Goal: Transaction & Acquisition: Purchase product/service

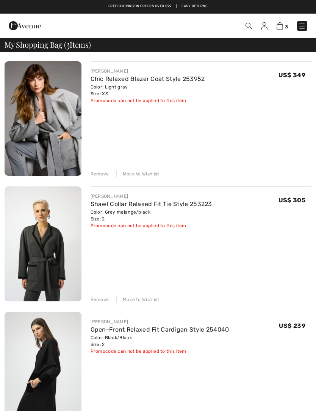
click at [182, 79] on link "Chic Relaxed Blazer Coat Style 253952" at bounding box center [147, 78] width 114 height 7
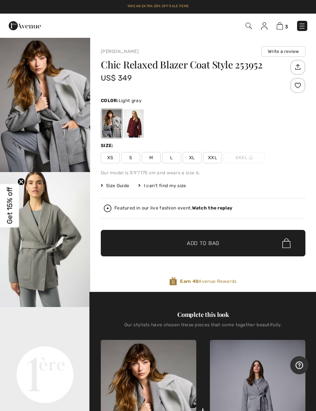
click at [111, 156] on span "XS" at bounding box center [110, 157] width 19 height 11
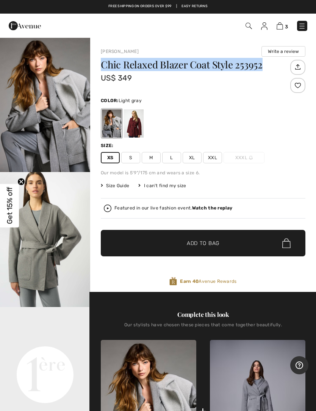
click at [79, 38] on img "1 / 6" at bounding box center [45, 104] width 90 height 135
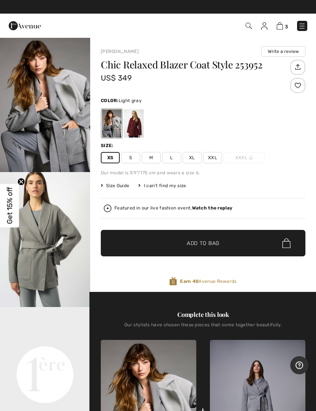
click at [104, 61] on h1 "Chic Relaxed Blazer Coat Style 253952" at bounding box center [194, 65] width 187 height 10
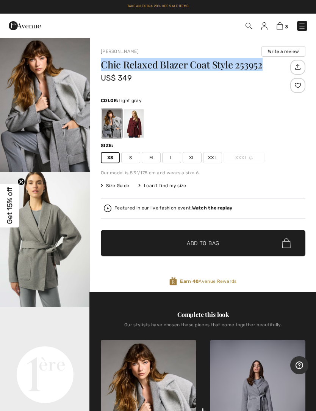
copy h1 "Chic Relaxed Blazer Coat Style 253952"
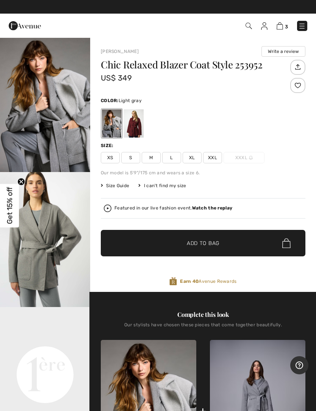
click at [282, 24] on img at bounding box center [279, 25] width 6 height 7
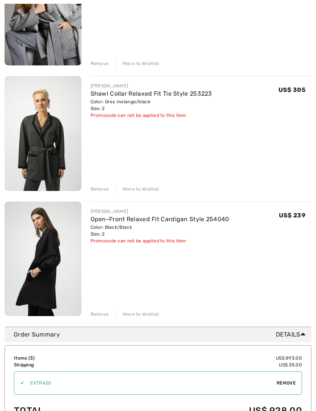
scroll to position [150, 0]
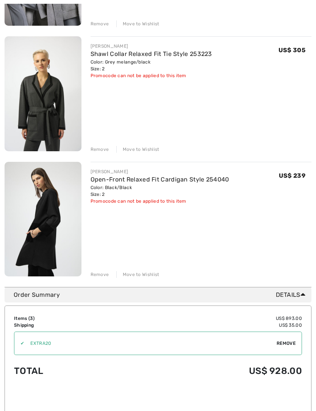
click at [102, 149] on div "Remove" at bounding box center [99, 149] width 19 height 7
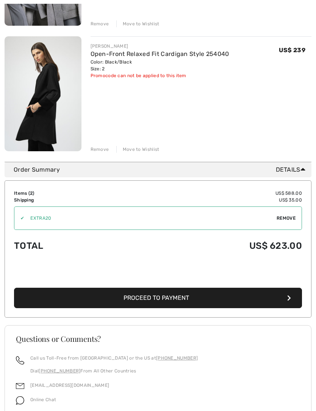
click at [104, 153] on div "JOSEPH RIBKOFF Chic Relaxed Blazer Coat Style 253952 Color: Light gray Size: XS…" at bounding box center [158, 32] width 307 height 260
click at [103, 149] on div "Remove" at bounding box center [99, 149] width 19 height 7
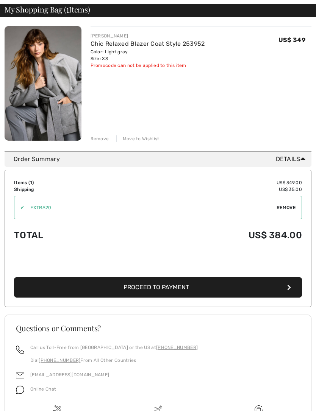
scroll to position [74, 0]
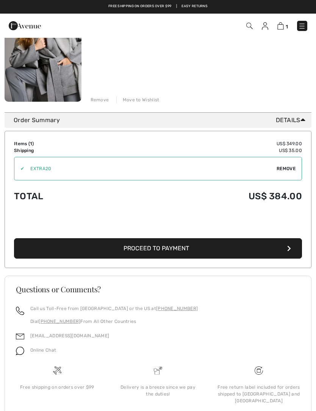
click at [284, 167] on span "Remove" at bounding box center [285, 168] width 19 height 7
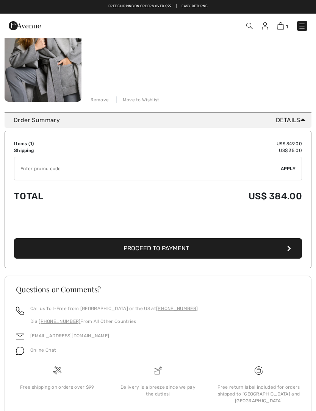
click at [77, 163] on input "TEXT" at bounding box center [147, 168] width 266 height 23
click at [285, 168] on span "Apply" at bounding box center [287, 168] width 15 height 7
type input "GC010011885"
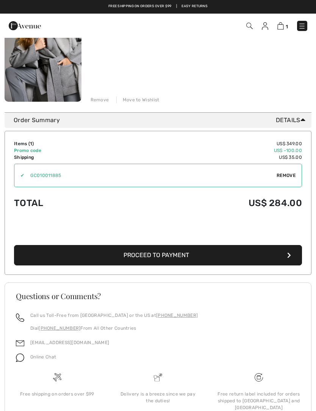
scroll to position [0, 0]
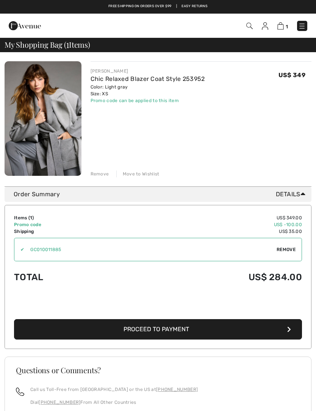
click at [265, 23] on img at bounding box center [264, 26] width 6 height 8
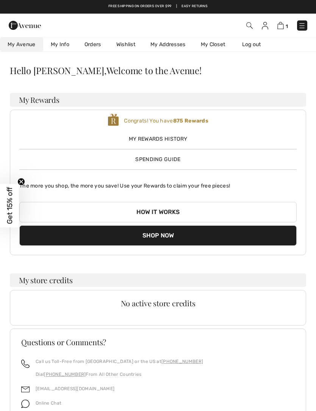
click at [61, 44] on link "My Info" at bounding box center [60, 44] width 34 height 14
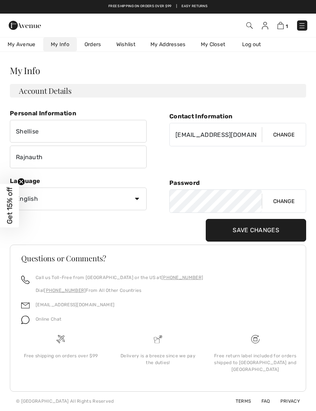
click at [251, 23] on img at bounding box center [249, 25] width 6 height 6
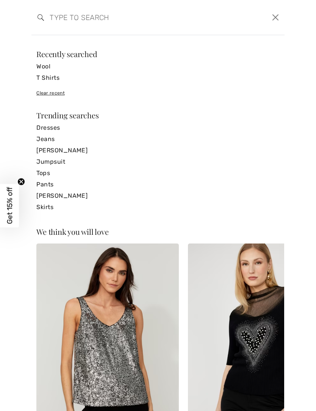
click at [243, 21] on form "Clear" at bounding box center [153, 17] width 232 height 23
click at [170, 28] on input "search" at bounding box center [131, 17] width 174 height 23
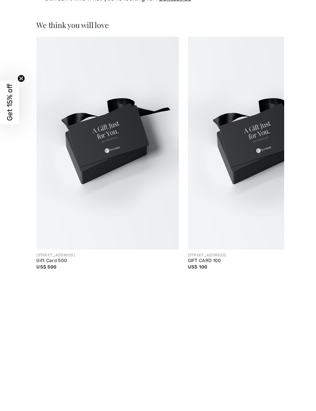
scroll to position [2, 0]
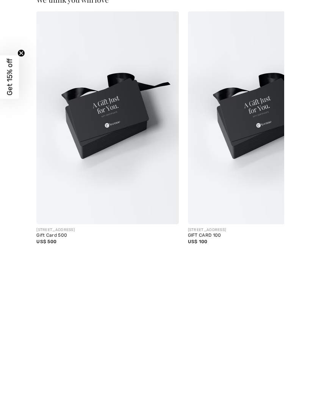
type input "Gift card"
click at [73, 356] on div "1ÈRE AVENUE" at bounding box center [107, 359] width 142 height 6
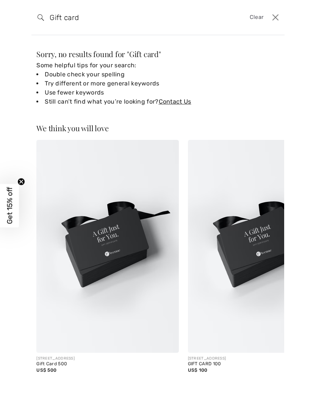
click at [9, 207] on span "Get 15% off" at bounding box center [9, 205] width 9 height 37
click at [257, 14] on span "Clear" at bounding box center [256, 17] width 14 height 8
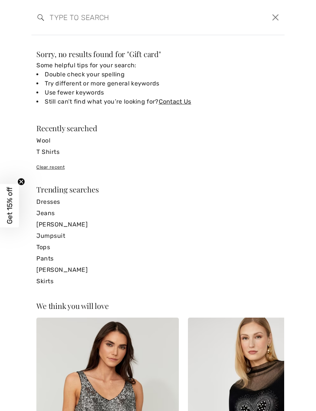
click at [275, 15] on button "Close" at bounding box center [275, 17] width 12 height 12
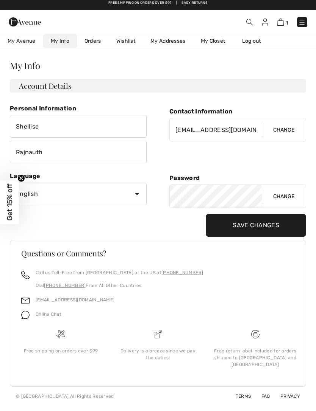
scroll to position [0, 0]
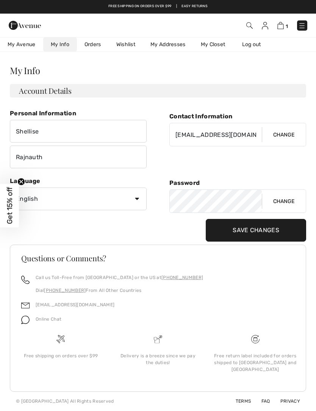
click at [96, 46] on link "Orders" at bounding box center [93, 44] width 32 height 14
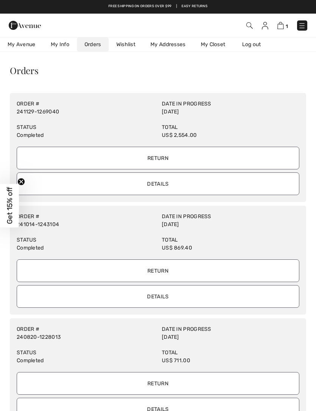
click at [25, 44] on span "My Avenue" at bounding box center [22, 44] width 28 height 8
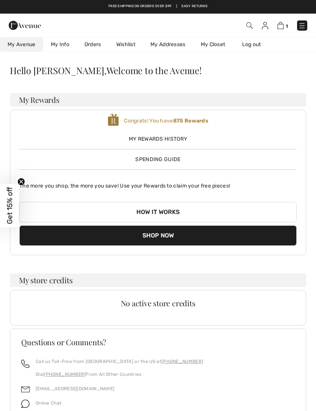
click at [169, 141] on span "My Rewards History" at bounding box center [157, 139] width 277 height 8
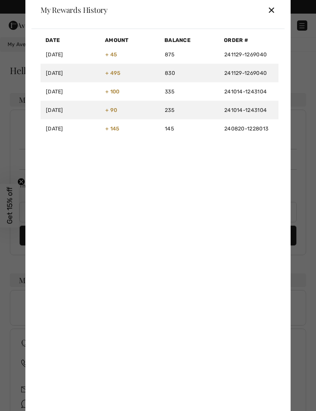
click at [275, 11] on div "✕" at bounding box center [271, 10] width 8 height 16
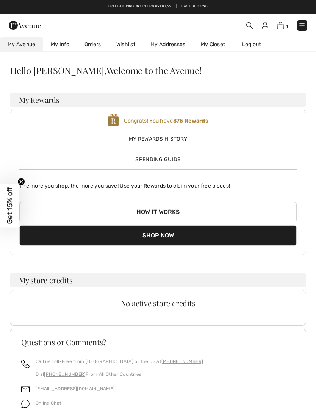
click at [190, 159] on div "My Rewards History Spending Guide" at bounding box center [157, 146] width 277 height 34
click at [155, 213] on button "How it works" at bounding box center [157, 212] width 277 height 20
click at [166, 212] on button "How it works" at bounding box center [157, 212] width 277 height 20
click at [167, 138] on span "My Rewards History" at bounding box center [157, 139] width 277 height 8
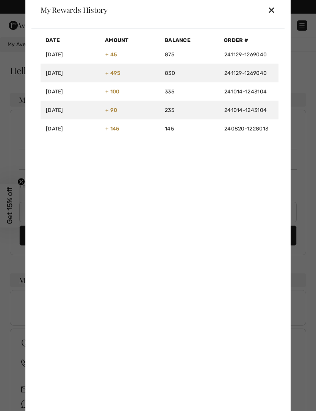
click at [302, 68] on div at bounding box center [158, 205] width 316 height 411
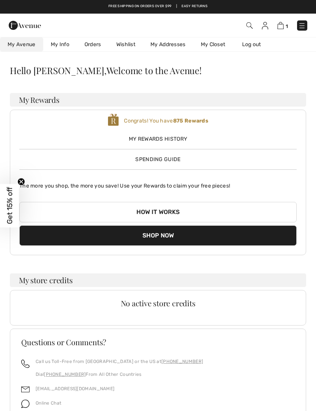
click at [281, 26] on img at bounding box center [280, 25] width 6 height 7
click at [283, 28] on img at bounding box center [280, 25] width 6 height 7
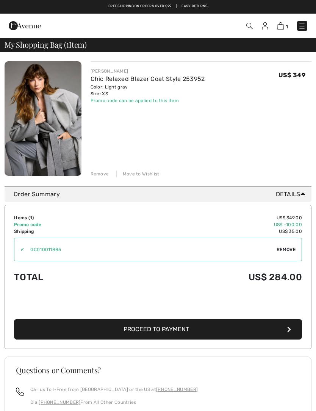
click at [59, 224] on td "Promo code" at bounding box center [65, 224] width 102 height 7
click at [31, 224] on td "Promo code" at bounding box center [65, 224] width 102 height 7
click at [132, 193] on div "Order Summary Details" at bounding box center [161, 194] width 294 height 9
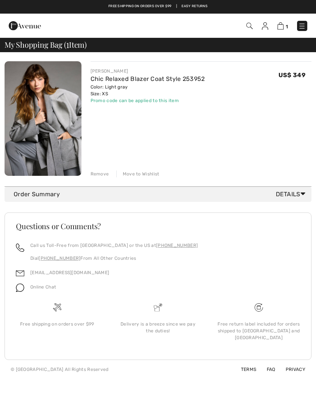
click at [302, 194] on icon at bounding box center [302, 194] width 5 height 8
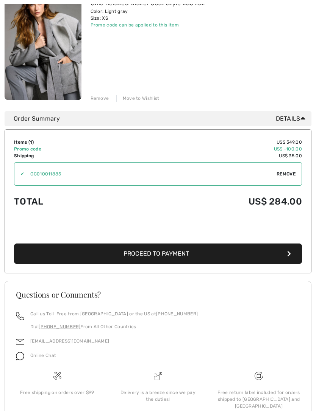
scroll to position [75, 0]
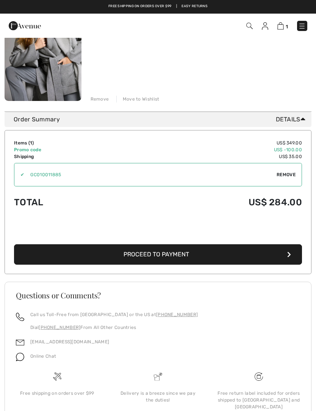
click at [290, 176] on span "Remove" at bounding box center [285, 174] width 19 height 7
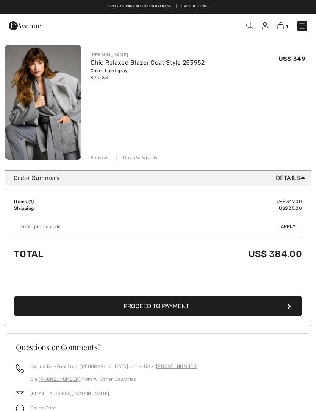
scroll to position [0, 0]
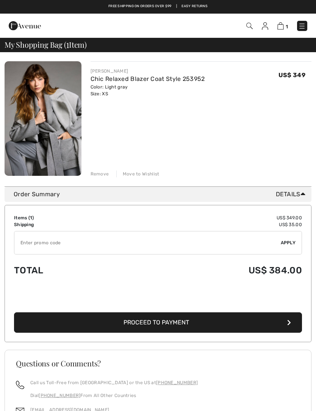
click at [132, 246] on input "TEXT" at bounding box center [147, 243] width 266 height 23
click at [284, 247] on div "✔ Apply Remove" at bounding box center [158, 242] width 288 height 23
click at [288, 246] on span "Apply" at bounding box center [287, 243] width 15 height 7
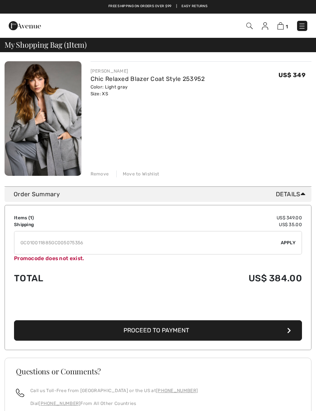
click at [115, 241] on input "TEXT" at bounding box center [147, 243] width 266 height 23
type input "GC010011885"
click at [290, 241] on span "Apply" at bounding box center [287, 243] width 15 height 7
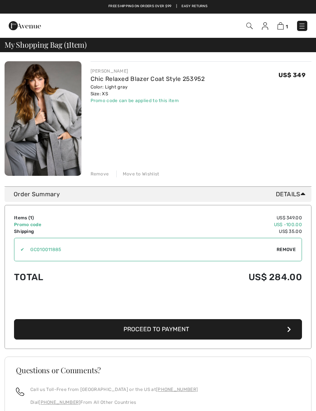
click at [33, 27] on img at bounding box center [25, 25] width 32 height 15
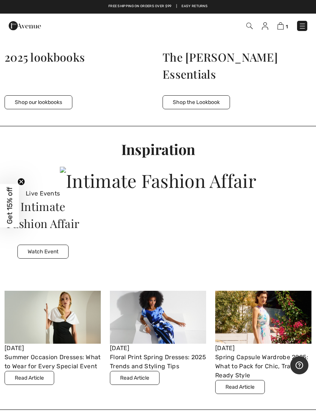
scroll to position [1782, 0]
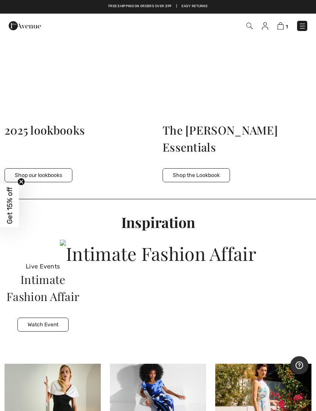
click at [201, 171] on button "Shop the Lookbook" at bounding box center [195, 175] width 67 height 14
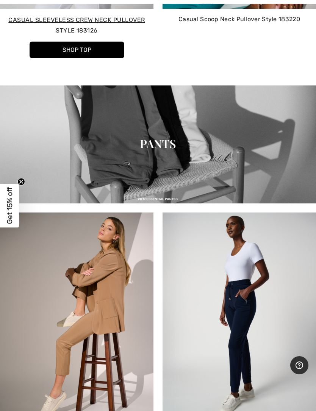
scroll to position [876, 0]
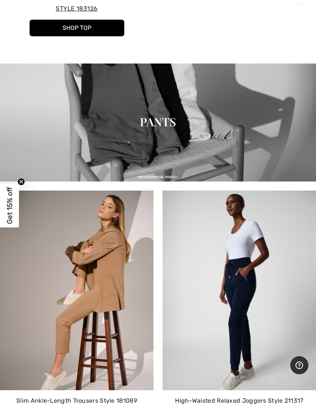
click at [98, 292] on img at bounding box center [76, 291] width 153 height 200
click at [96, 398] on p "Slim Ankle-Length Trousers Style 181089" at bounding box center [76, 401] width 141 height 9
click at [93, 277] on img at bounding box center [76, 291] width 153 height 200
click at [88, 287] on img at bounding box center [76, 291] width 153 height 200
click at [74, 243] on img at bounding box center [76, 291] width 153 height 200
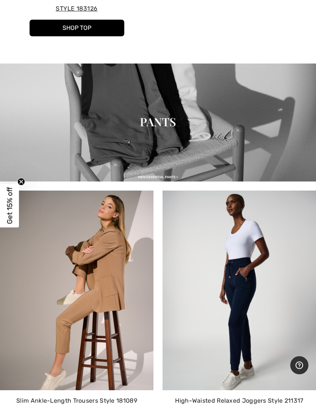
click at [128, 246] on img at bounding box center [76, 291] width 153 height 200
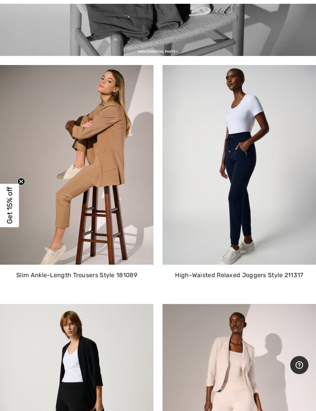
scroll to position [1008, 0]
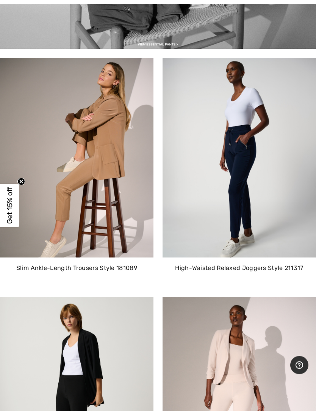
click at [117, 265] on p "Slim Ankle-Length Trousers Style 181089" at bounding box center [76, 268] width 141 height 9
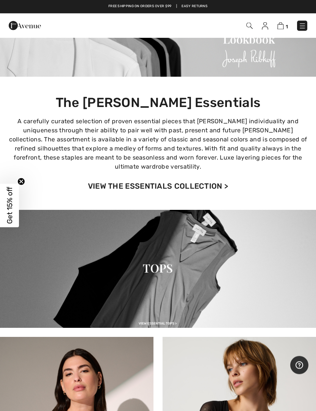
scroll to position [0, 0]
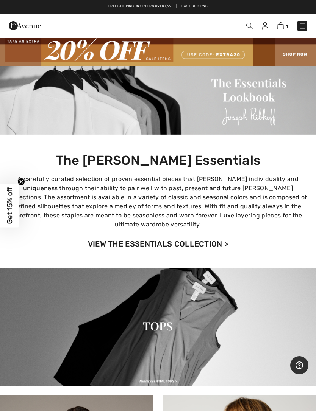
click at [300, 23] on img at bounding box center [302, 26] width 8 height 8
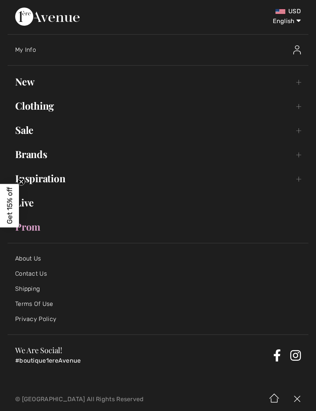
click at [297, 153] on link "Brands Open submenu" at bounding box center [158, 154] width 300 height 17
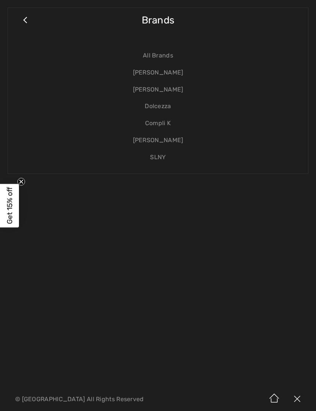
click at [176, 71] on link "[PERSON_NAME]" at bounding box center [158, 72] width 285 height 17
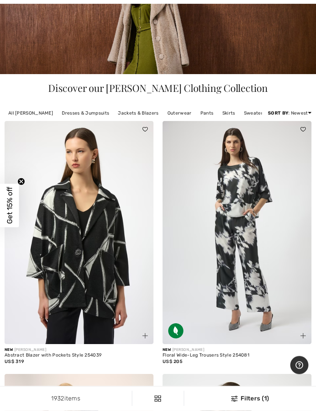
scroll to position [170, 0]
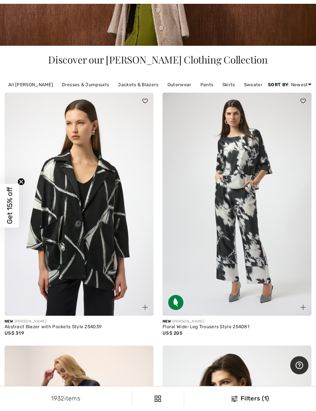
click at [81, 86] on link "Dresses & Jumpsuits" at bounding box center [85, 85] width 55 height 10
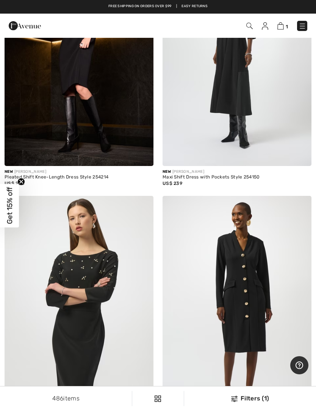
scroll to position [2563, 0]
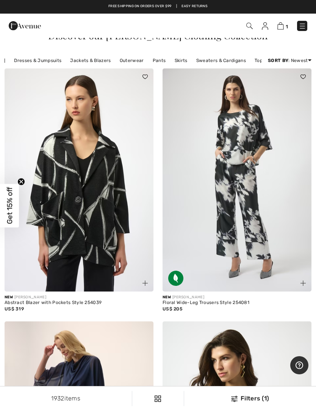
scroll to position [0, 47]
click at [251, 58] on link "Tops" at bounding box center [260, 61] width 18 height 10
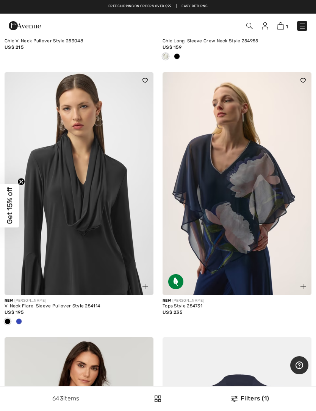
scroll to position [257, 0]
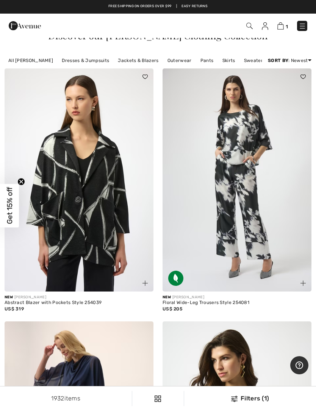
click at [253, 59] on link "Sweaters & Cardigans" at bounding box center [268, 61] width 57 height 10
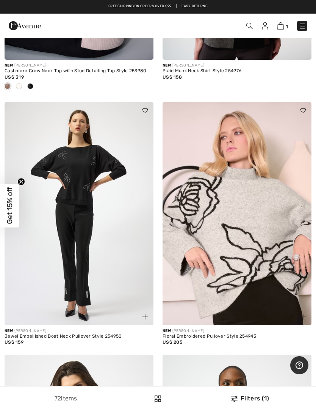
scroll to position [362, 0]
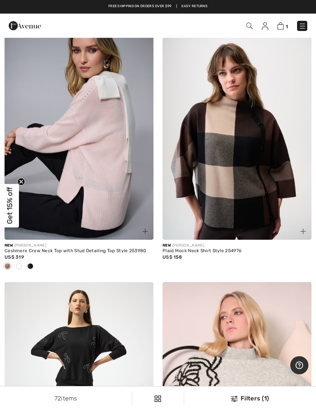
click at [242, 111] on img at bounding box center [236, 128] width 149 height 223
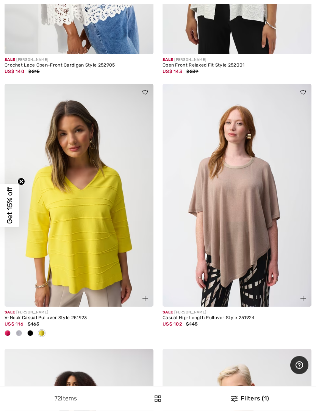
scroll to position [5933, 0]
click at [29, 328] on div at bounding box center [30, 334] width 11 height 12
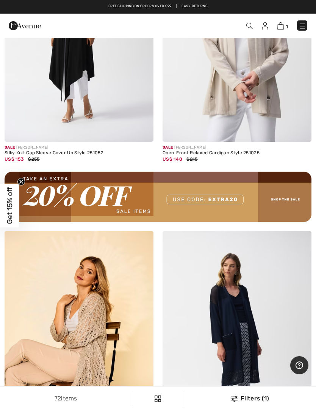
scroll to position [6256, 0]
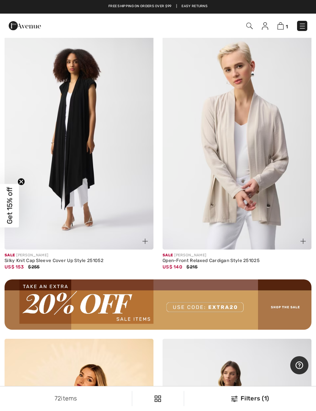
click at [248, 118] on img at bounding box center [236, 137] width 149 height 223
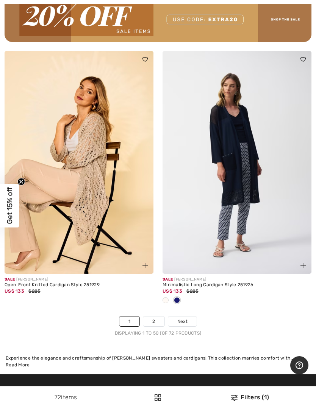
scroll to position [6654, 0]
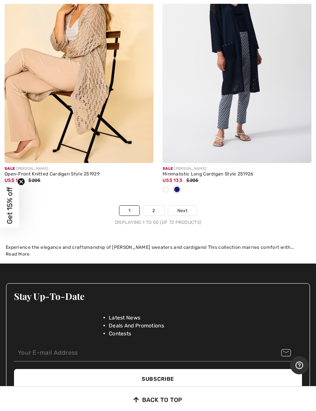
click at [156, 206] on link "2" at bounding box center [153, 211] width 21 height 10
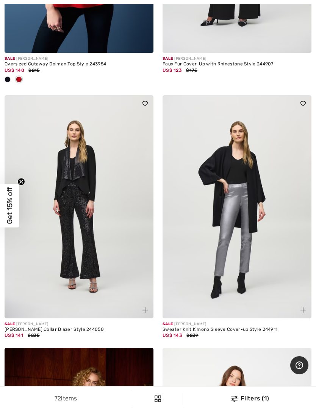
scroll to position [566, 0]
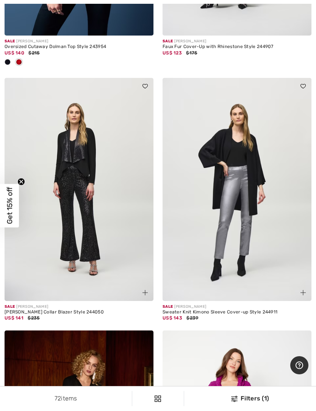
click at [227, 159] on img at bounding box center [236, 189] width 149 height 223
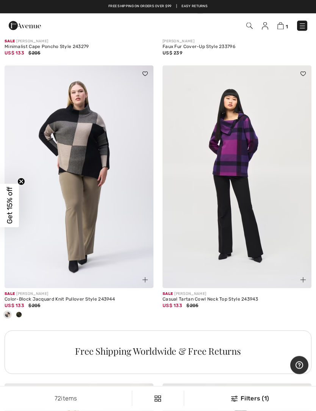
scroll to position [1349, 0]
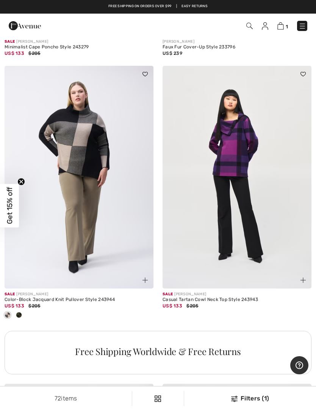
click at [120, 117] on img at bounding box center [79, 177] width 149 height 223
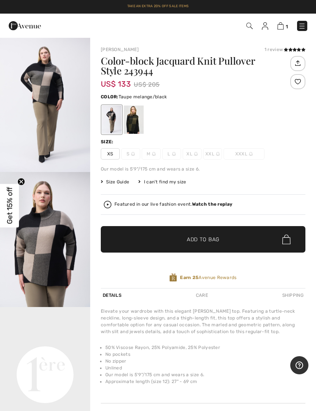
click at [136, 111] on div at bounding box center [134, 120] width 20 height 28
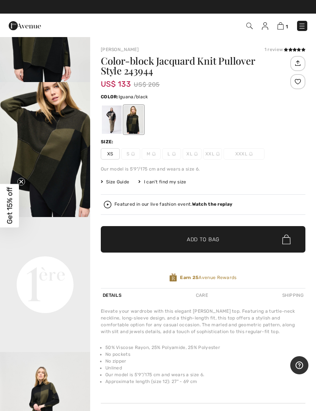
scroll to position [90, 0]
click at [112, 120] on div at bounding box center [112, 120] width 20 height 28
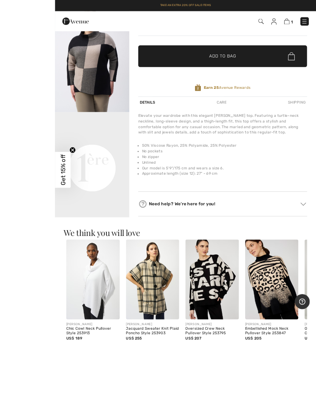
scroll to position [171, 0]
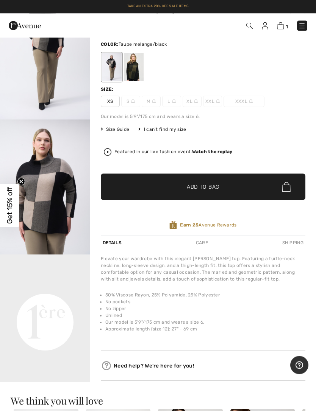
click at [208, 185] on span "Add to Bag" at bounding box center [203, 188] width 33 height 8
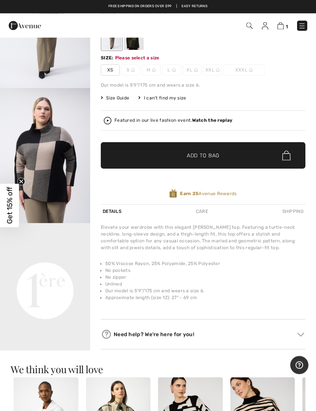
scroll to position [84, 0]
click at [112, 67] on span "XS" at bounding box center [110, 69] width 19 height 11
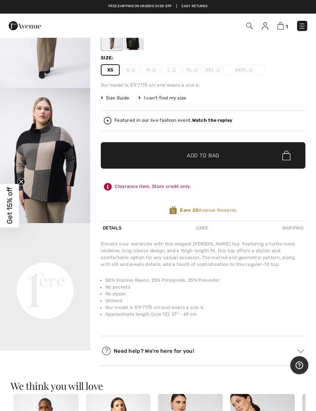
click at [210, 153] on span "Add to Bag" at bounding box center [203, 156] width 33 height 8
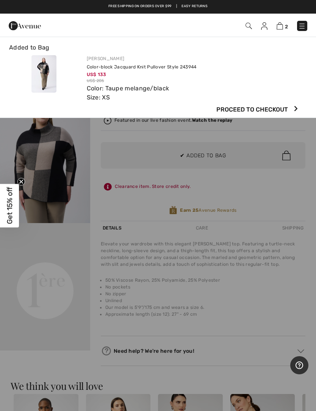
click at [244, 108] on span "Proceed to Checkout" at bounding box center [252, 109] width 72 height 9
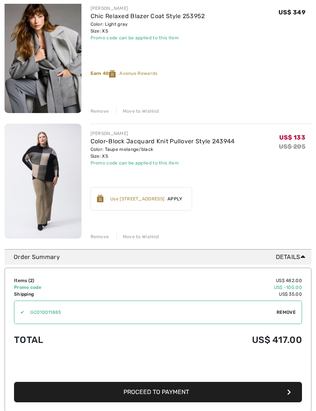
scroll to position [64, 0]
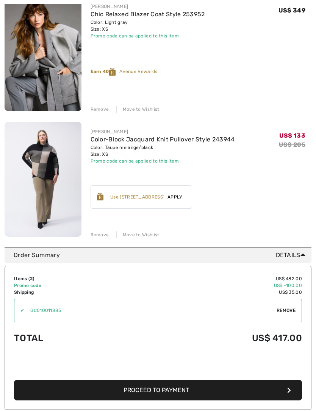
click at [176, 197] on span "Apply" at bounding box center [174, 197] width 21 height 7
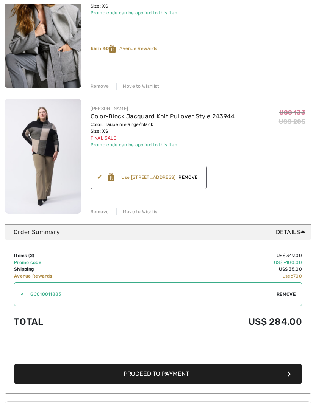
scroll to position [89, 0]
